Goal: Feedback & Contribution: Leave review/rating

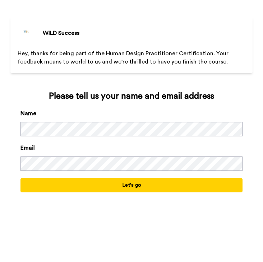
click at [56, 121] on div "Name" at bounding box center [130, 122] width 221 height 27
drag, startPoint x: 112, startPoint y: 184, endPoint x: 114, endPoint y: 181, distance: 3.7
click at [112, 184] on button "Let's go" at bounding box center [130, 185] width 221 height 14
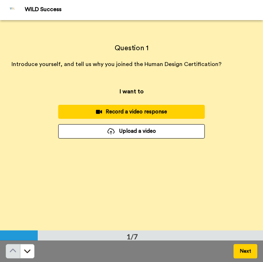
click at [147, 109] on div "Record a video response" at bounding box center [131, 112] width 135 height 8
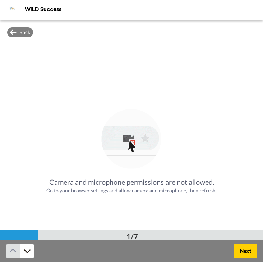
click at [244, 251] on button "Next" at bounding box center [245, 251] width 24 height 14
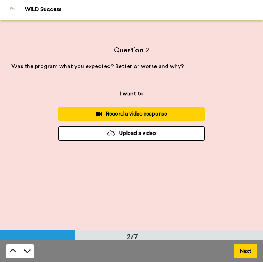
scroll to position [210, 0]
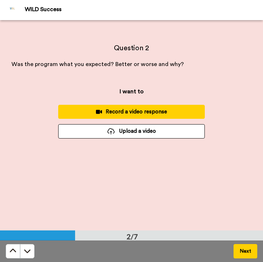
click at [244, 251] on button "Next" at bounding box center [245, 251] width 24 height 14
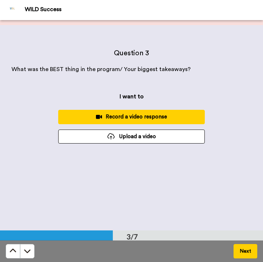
scroll to position [420, 0]
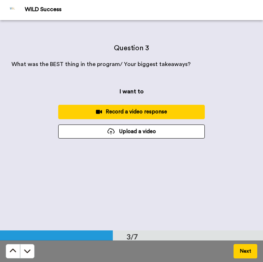
click at [245, 251] on button "Next" at bounding box center [245, 251] width 24 height 14
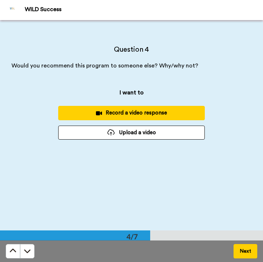
scroll to position [631, 0]
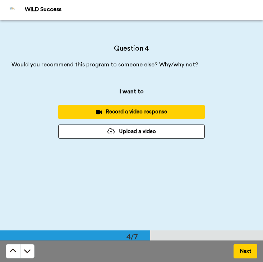
click at [244, 249] on button "Next" at bounding box center [245, 251] width 24 height 14
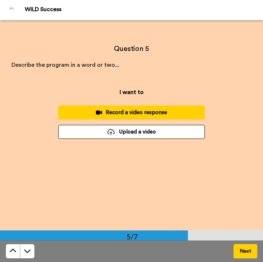
scroll to position [841, 0]
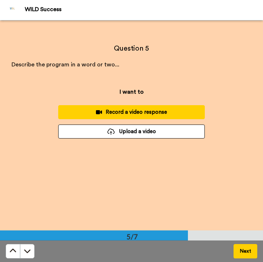
click at [244, 249] on button "Next" at bounding box center [245, 251] width 24 height 14
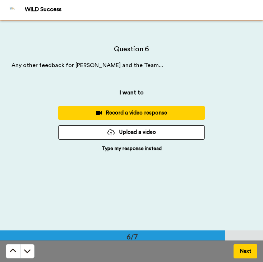
click at [244, 249] on button "Next" at bounding box center [245, 251] width 24 height 14
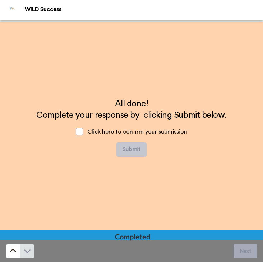
scroll to position [1261, 0]
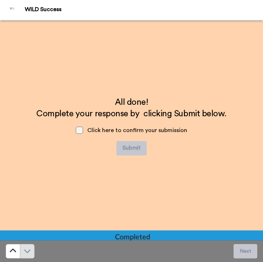
click at [77, 130] on span at bounding box center [79, 130] width 7 height 7
click at [148, 193] on div "All done! Complete your response by clicking Submit below. Click here to confir…" at bounding box center [131, 126] width 263 height 210
click at [156, 208] on div "All done! Complete your response by clicking Submit below. Click here to confir…" at bounding box center [131, 126] width 263 height 210
click at [79, 131] on span at bounding box center [79, 130] width 7 height 7
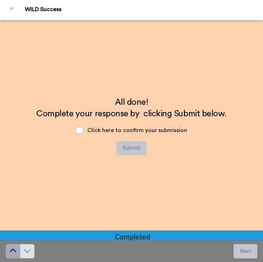
click at [13, 248] on icon at bounding box center [12, 250] width 7 height 7
click at [144, 236] on div "Completed" at bounding box center [132, 236] width 34 height 10
